Goal: Information Seeking & Learning: Learn about a topic

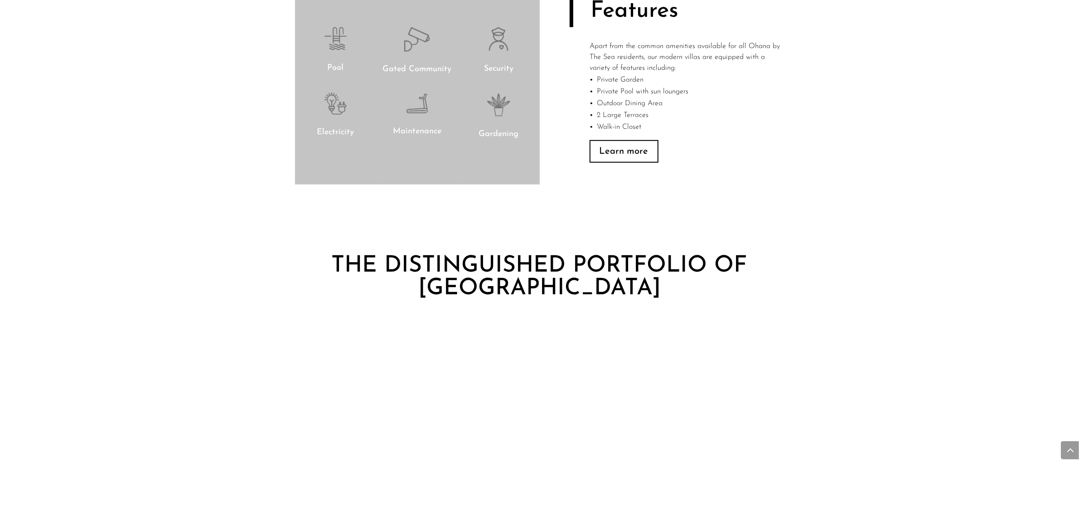
scroll to position [850, 0]
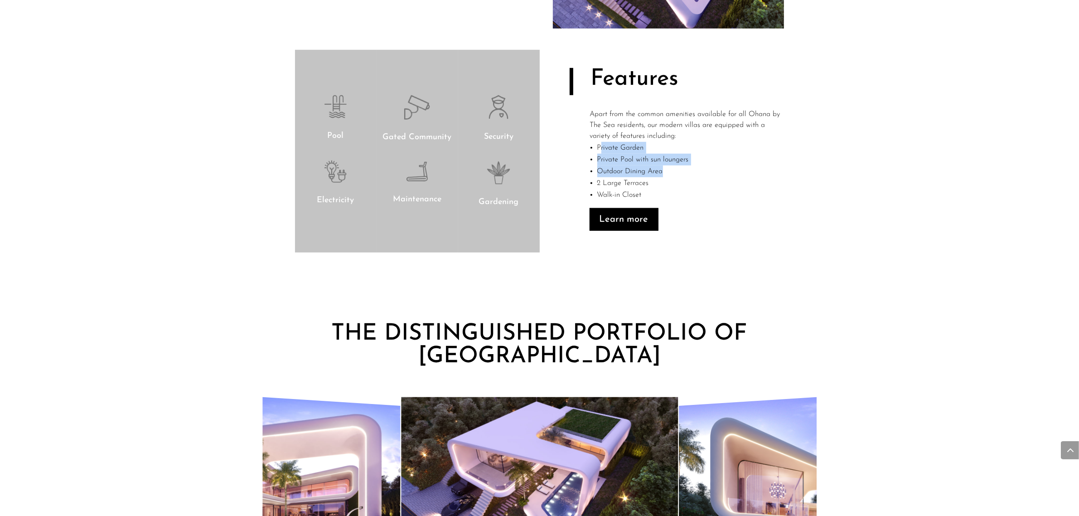
drag, startPoint x: 602, startPoint y: 148, endPoint x: 694, endPoint y: 168, distance: 94.1
click at [694, 168] on ul "Private Garden Private Pool with sun loungers Outdoor Dining Area 2 Large Terra…" at bounding box center [687, 175] width 194 height 66
click at [729, 229] on div "Learn more" at bounding box center [687, 219] width 195 height 23
drag, startPoint x: 602, startPoint y: 178, endPoint x: 669, endPoint y: 196, distance: 69.2
click at [668, 196] on ul "Private Garden Private Pool with sun loungers Outdoor Dining Area 2 Large Terra…" at bounding box center [687, 175] width 194 height 66
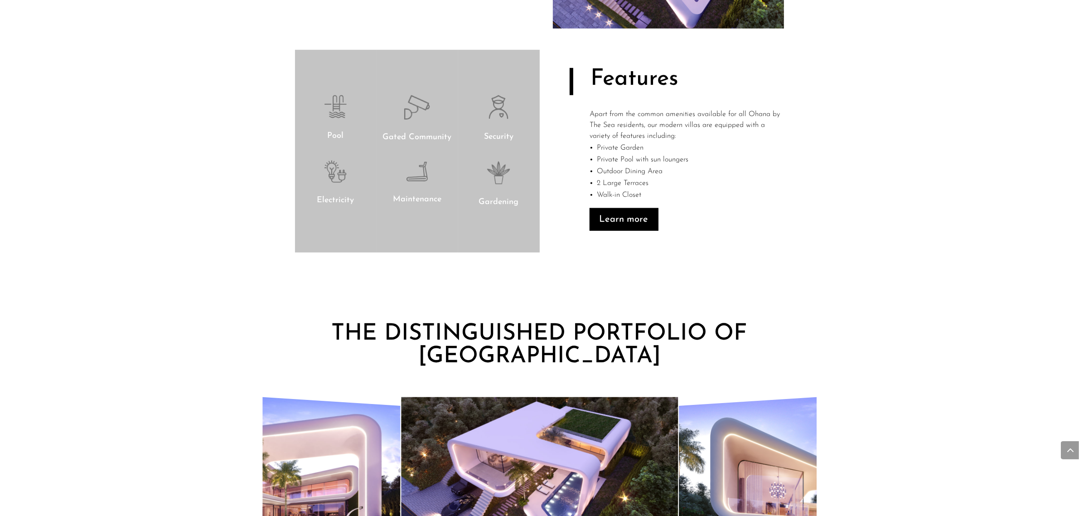
click at [765, 279] on div "Villa Solana Specs Discover our 2-story, 280 m2 modern villas with an elegant o…" at bounding box center [539, 45] width 1079 height 482
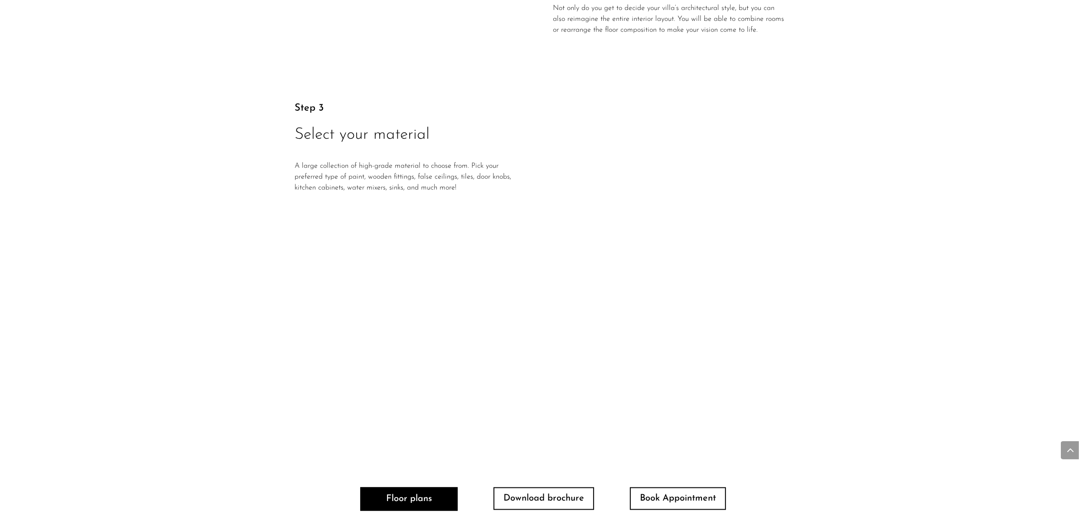
scroll to position [1813, 0]
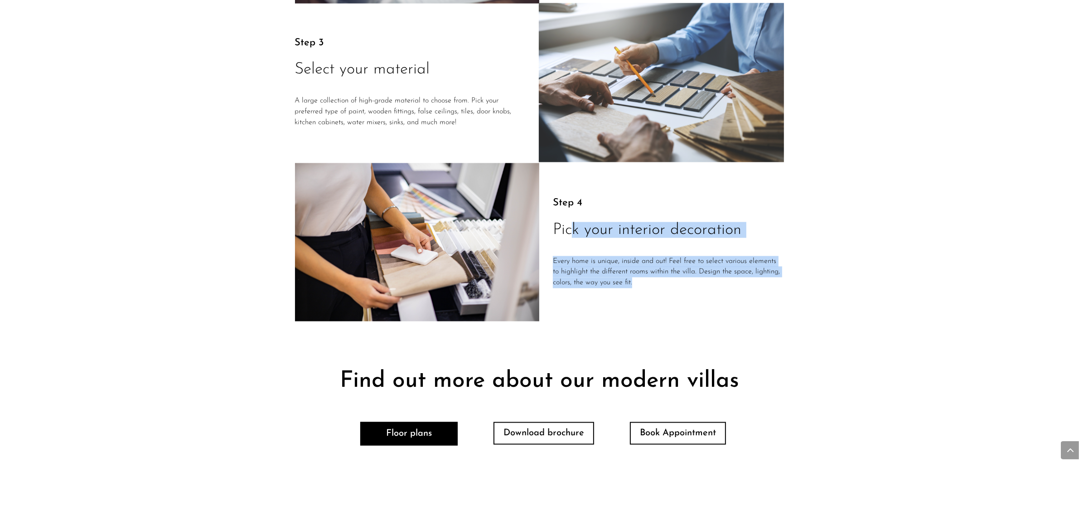
drag, startPoint x: 588, startPoint y: 250, endPoint x: 762, endPoint y: 287, distance: 178.0
click at [751, 277] on div "Step 4 Pick your interior decoration Every home is unique, inside and out! Feel…" at bounding box center [668, 243] width 231 height 157
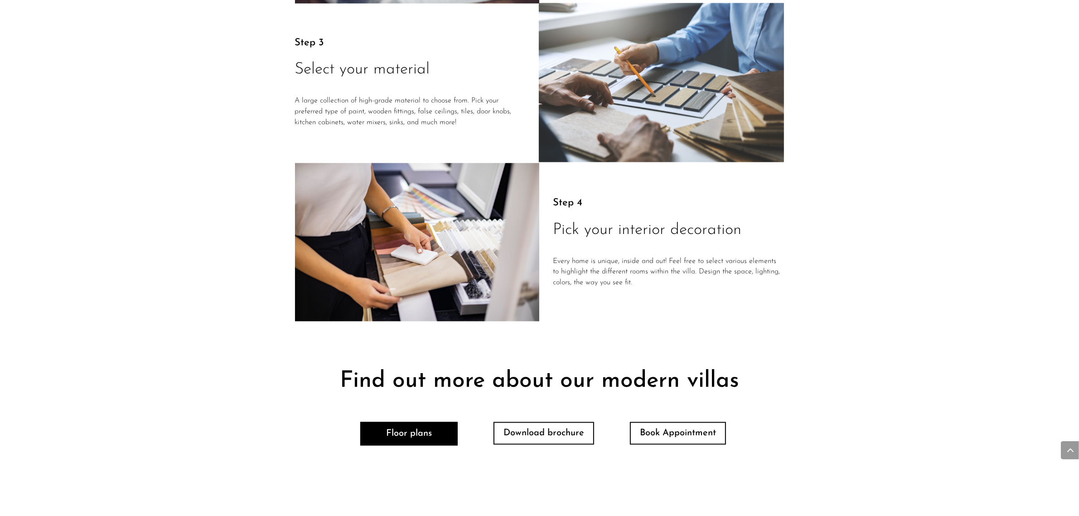
click at [805, 357] on div "Find out more about our modern villas Floor plans Download brochure Book Appoin…" at bounding box center [539, 428] width 1079 height 189
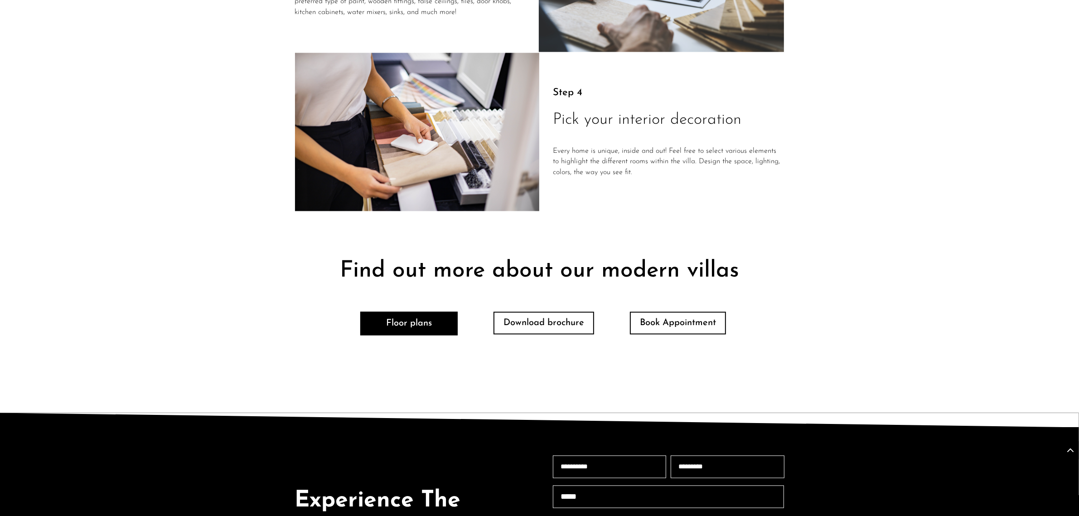
scroll to position [1926, 0]
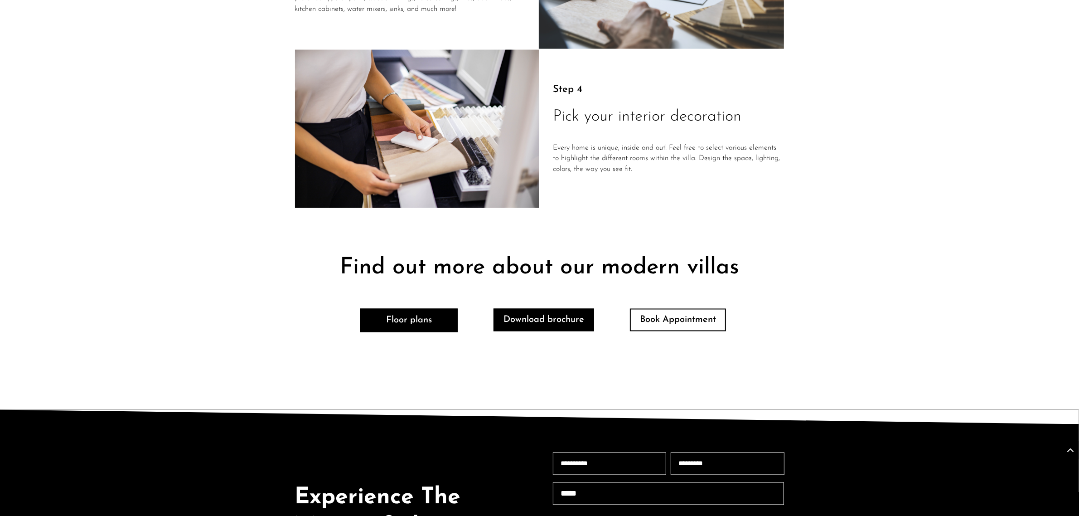
click at [552, 314] on link "Download brochure" at bounding box center [544, 320] width 101 height 23
click at [413, 309] on link "Floor plans" at bounding box center [408, 321] width 97 height 24
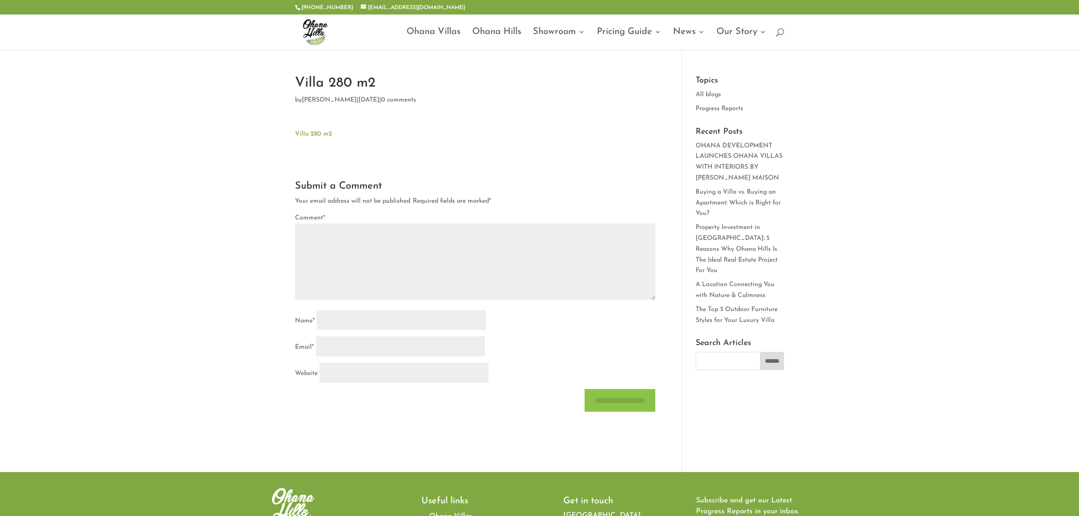
type textarea "*********"
type input "******"
type input "*******"
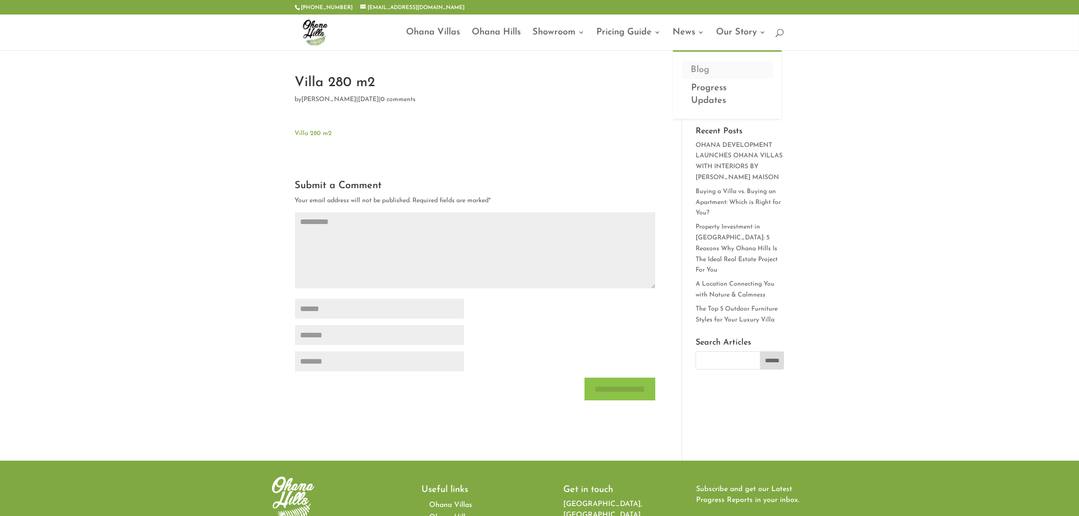
click at [713, 66] on link "Blog" at bounding box center [727, 70] width 91 height 18
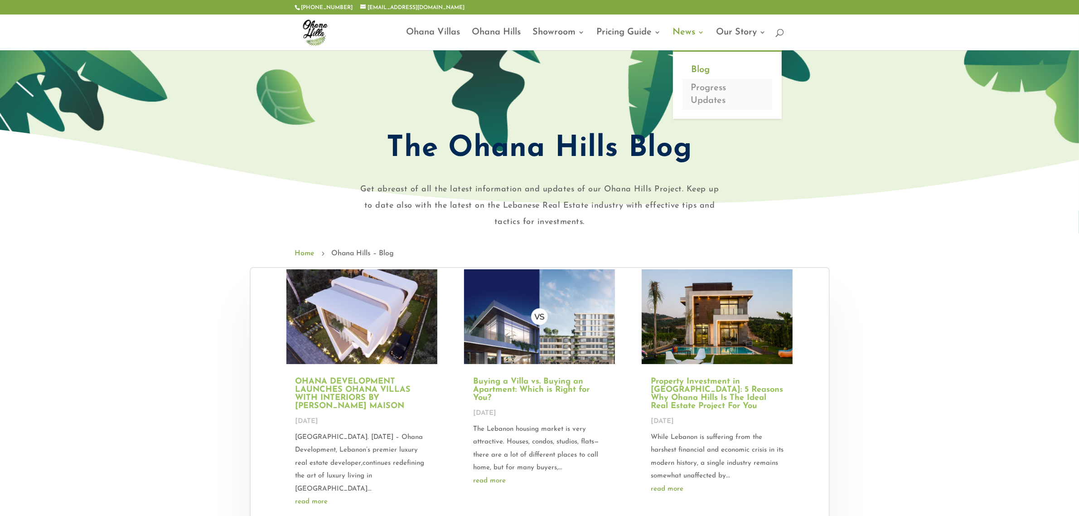
click at [708, 93] on link "Progress Updates" at bounding box center [727, 94] width 91 height 31
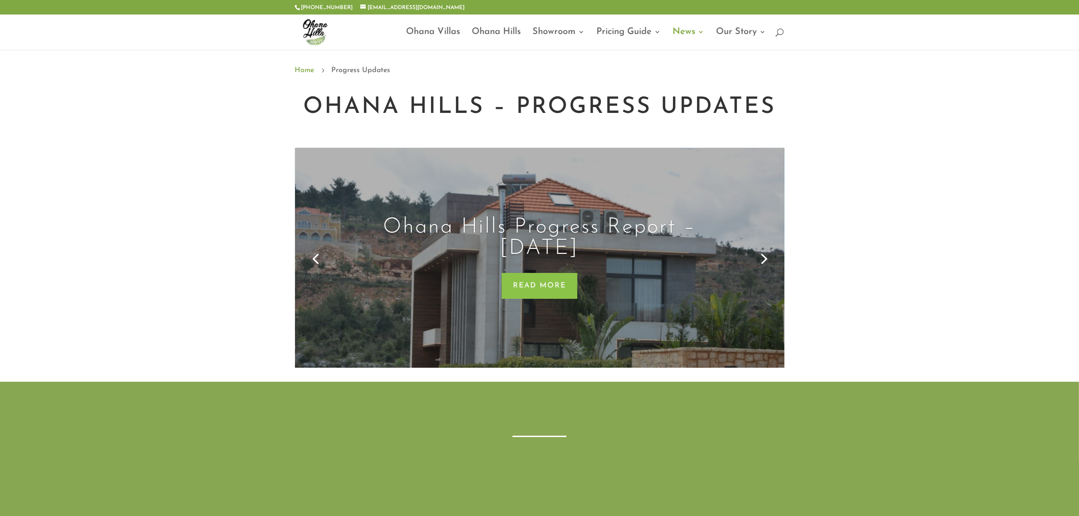
click at [771, 249] on link "Next" at bounding box center [764, 258] width 22 height 22
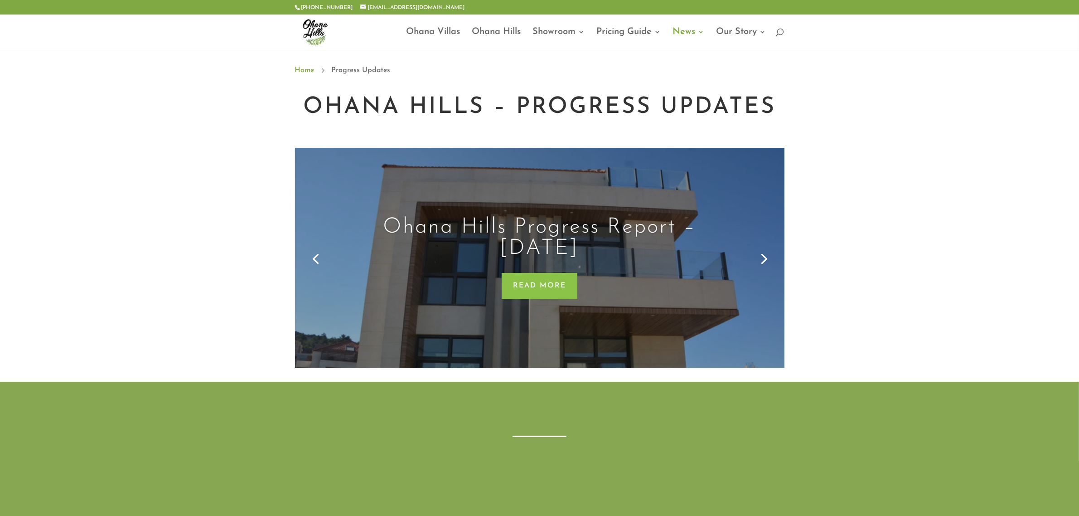
click at [771, 249] on link "Next" at bounding box center [764, 258] width 22 height 22
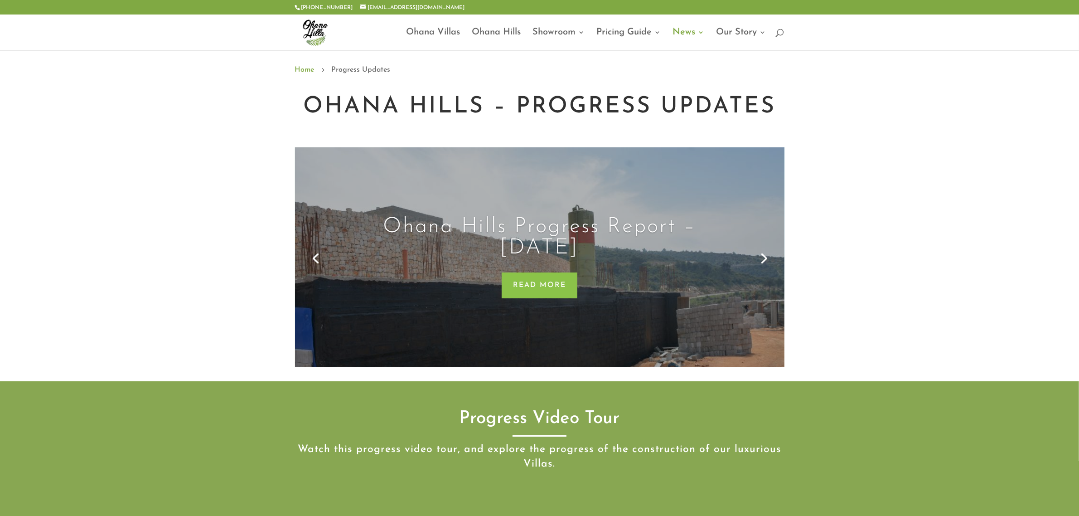
click at [771, 249] on link "Next" at bounding box center [764, 258] width 22 height 22
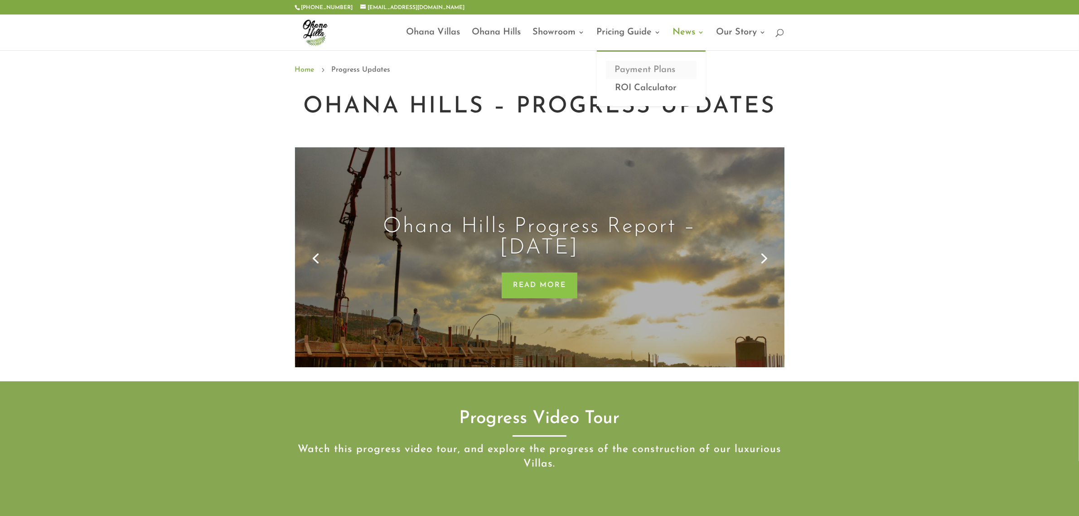
click at [617, 70] on link "Payment Plans" at bounding box center [651, 70] width 91 height 18
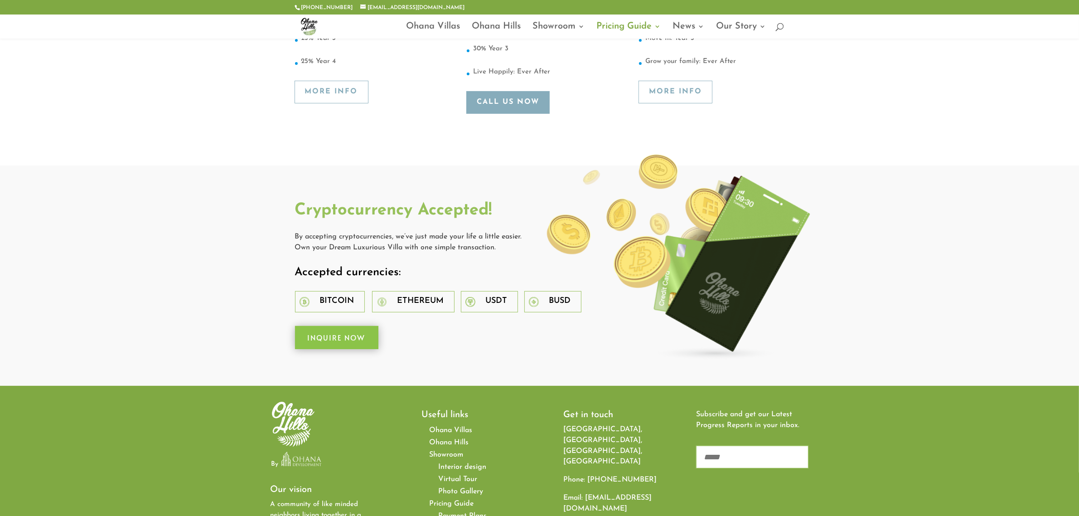
scroll to position [340, 0]
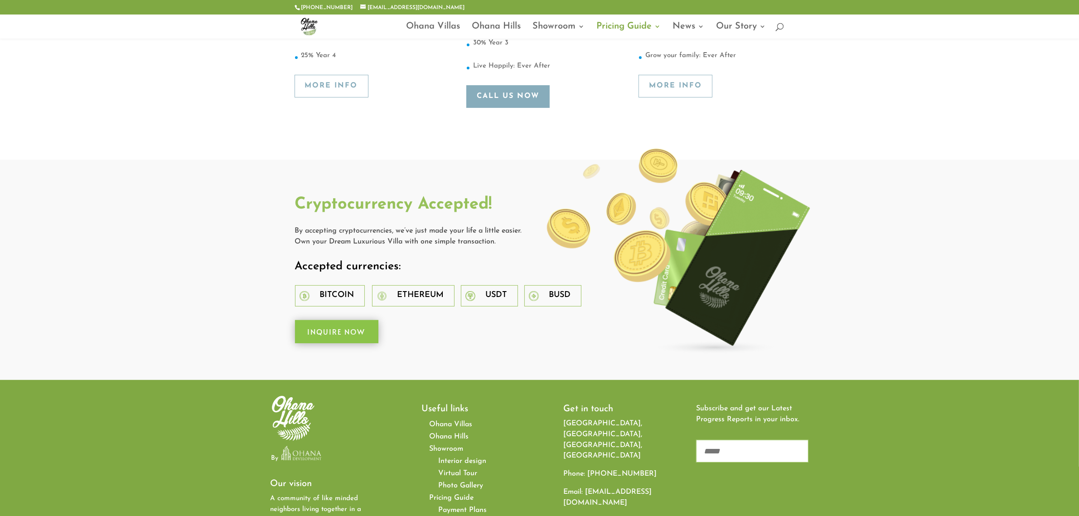
click at [288, 279] on div "Cryptocurrency Accepted! By accepting cryptocurrencies, we’ve just made your li…" at bounding box center [539, 270] width 1079 height 220
drag, startPoint x: 322, startPoint y: 286, endPoint x: 344, endPoint y: 288, distance: 22.4
click at [327, 291] on span "Bitcoin" at bounding box center [337, 295] width 34 height 8
